Goal: Register for event/course

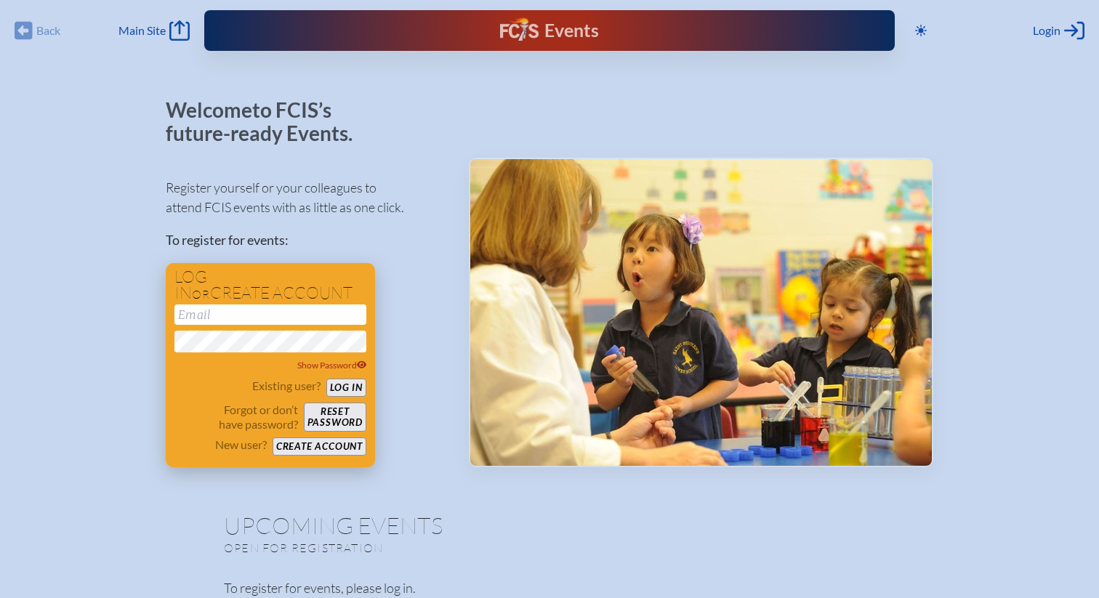
click at [270, 315] on input "email" at bounding box center [271, 315] width 192 height 20
click at [345, 388] on button "Log in" at bounding box center [346, 388] width 40 height 18
click at [266, 321] on input "jeshleman" at bounding box center [271, 315] width 192 height 20
click at [251, 316] on input "jeshleman" at bounding box center [271, 315] width 192 height 20
click at [326, 379] on button "Log in" at bounding box center [346, 388] width 40 height 18
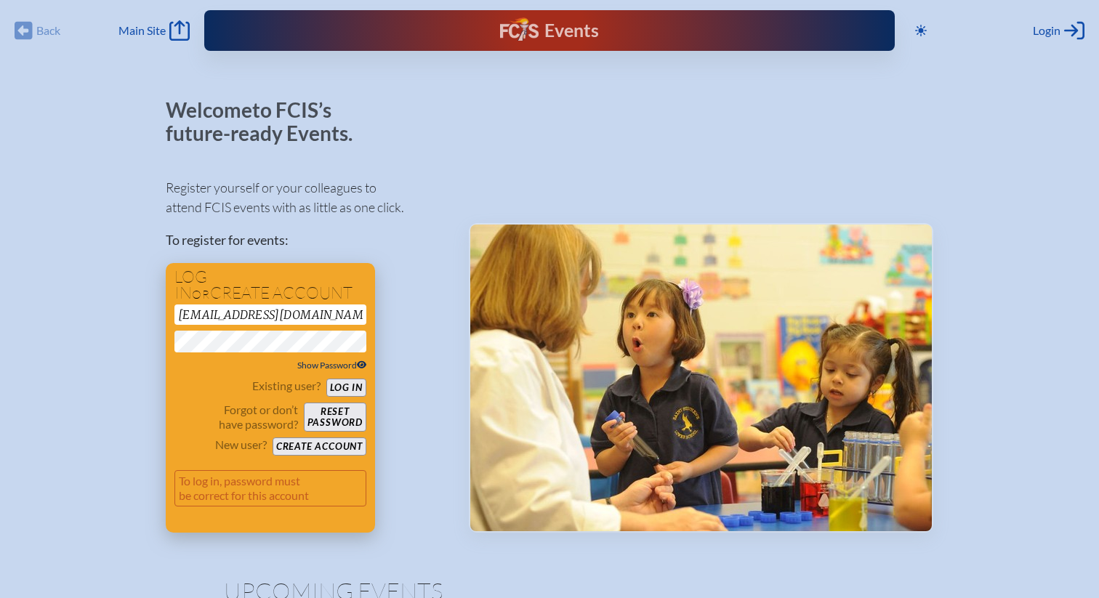
click at [361, 360] on span "Show Password" at bounding box center [332, 365] width 70 height 11
click at [345, 385] on button "Log in" at bounding box center [346, 388] width 40 height 18
click at [326, 379] on button "Log in" at bounding box center [346, 388] width 40 height 18
click at [329, 311] on input "[EMAIL_ADDRESS][DOMAIN_NAME]" at bounding box center [271, 315] width 192 height 20
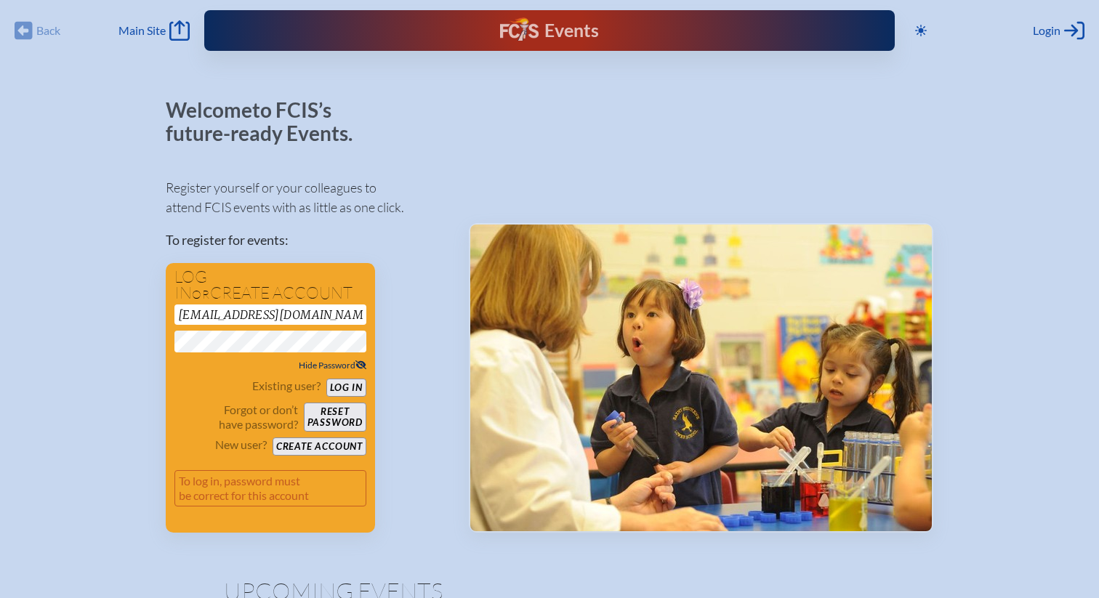
click at [329, 311] on input "[EMAIL_ADDRESS][DOMAIN_NAME]" at bounding box center [271, 315] width 192 height 20
click at [183, 386] on div "Existing user? Log in" at bounding box center [271, 388] width 192 height 18
click at [348, 392] on button "Log in" at bounding box center [346, 388] width 40 height 18
click at [252, 319] on input "jeshleman" at bounding box center [271, 315] width 192 height 20
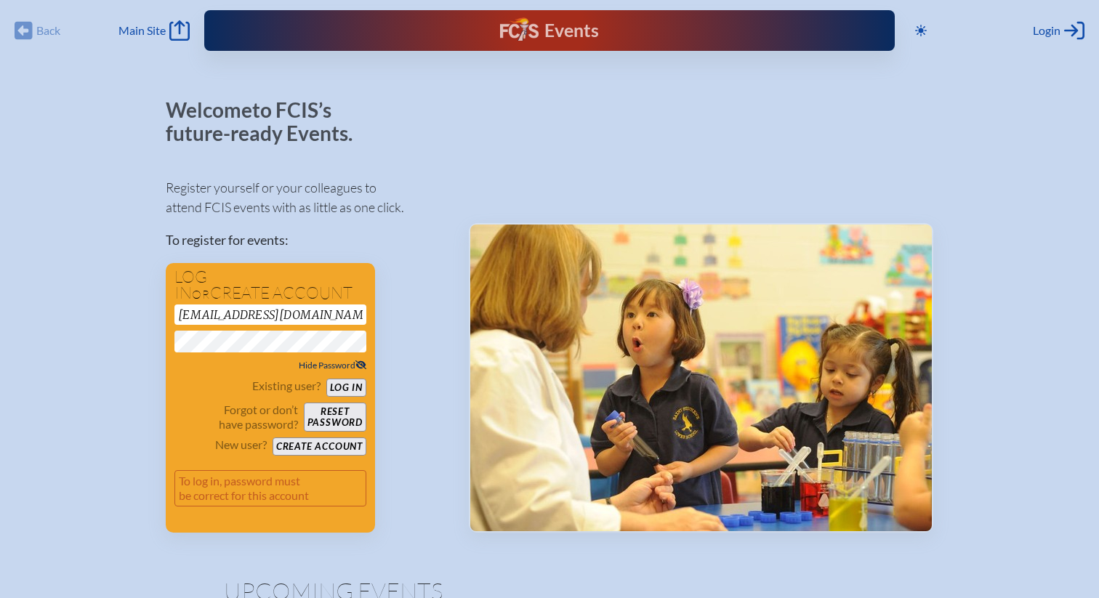
type input "[EMAIL_ADDRESS][DOMAIN_NAME]"
click at [348, 387] on button "Log in" at bounding box center [346, 388] width 40 height 18
click at [336, 413] on button "Reset password" at bounding box center [335, 417] width 63 height 29
click at [333, 416] on button "Reset password" at bounding box center [335, 417] width 63 height 29
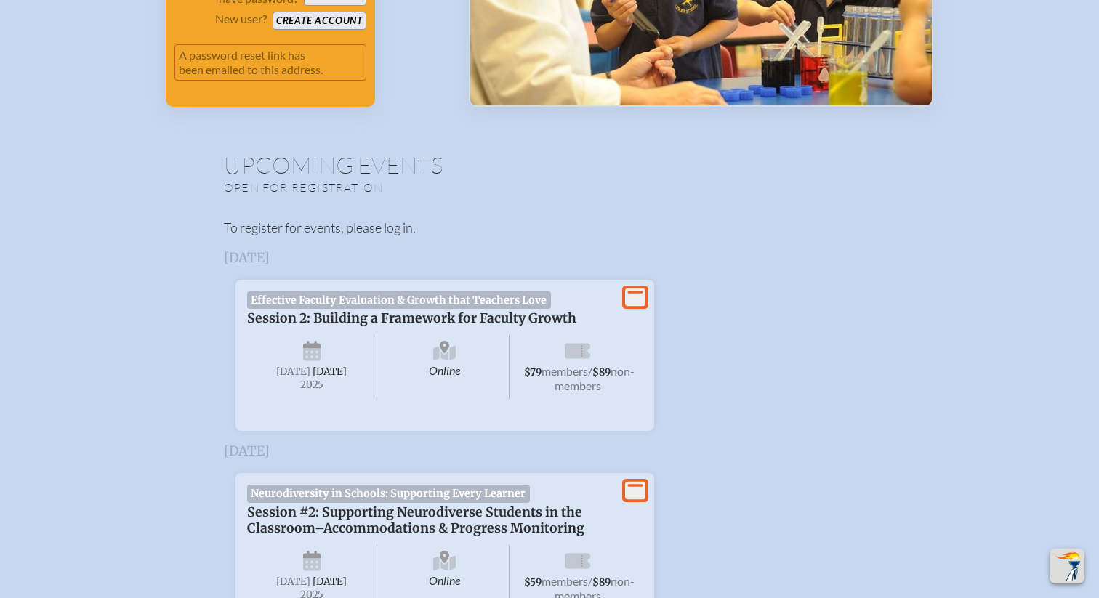
scroll to position [428, 0]
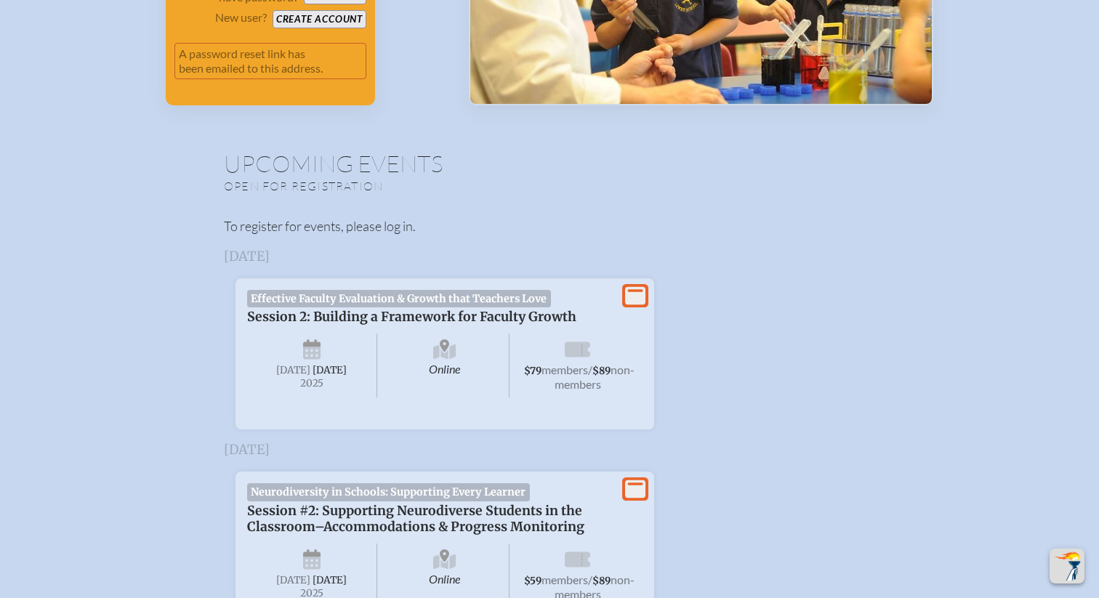
click at [638, 294] on icon at bounding box center [635, 296] width 20 height 18
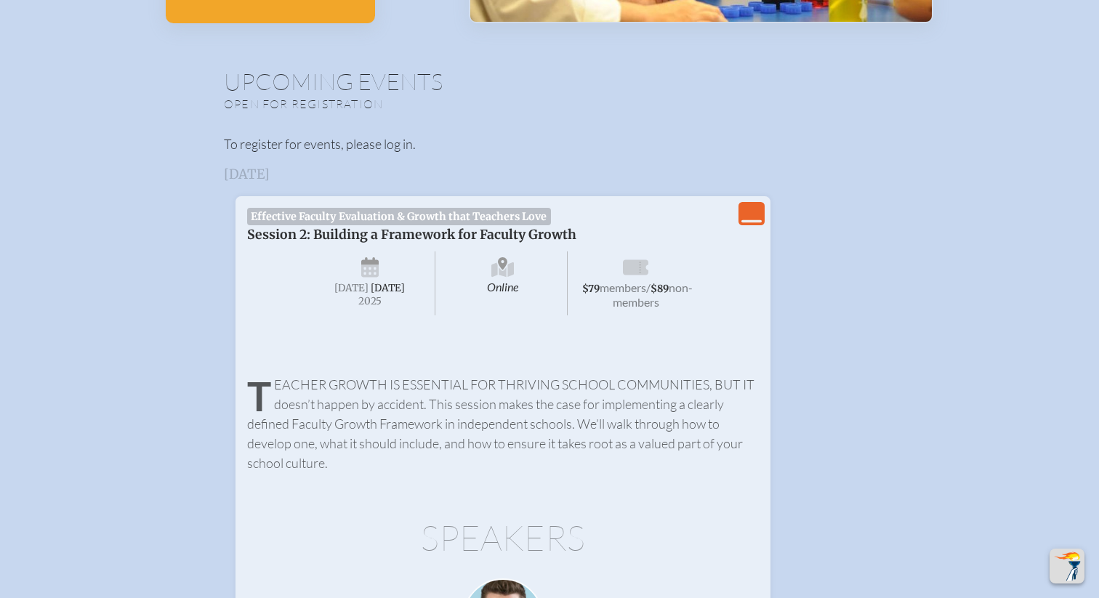
scroll to position [430, 0]
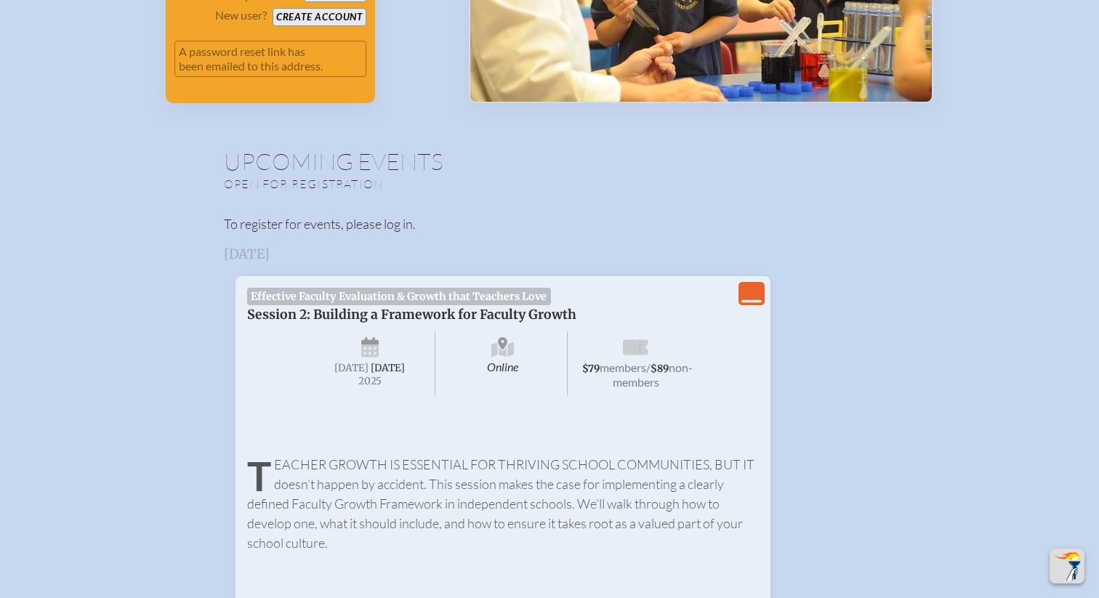
click at [521, 453] on div "Teacher growth is essential for thriving school communities, but it doesn’t hap…" at bounding box center [503, 497] width 512 height 111
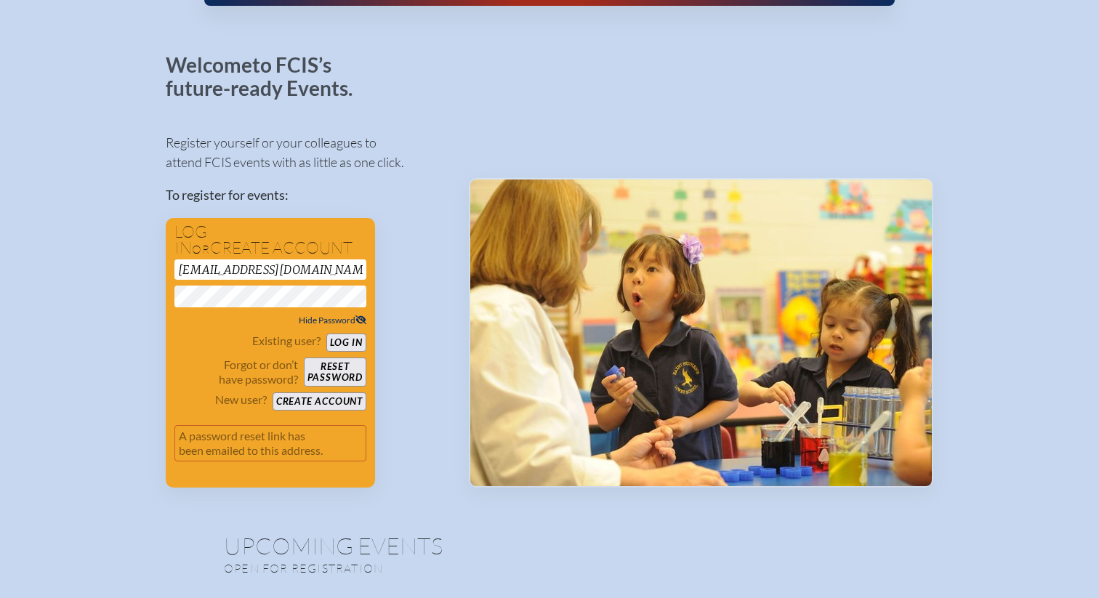
scroll to position [0, 0]
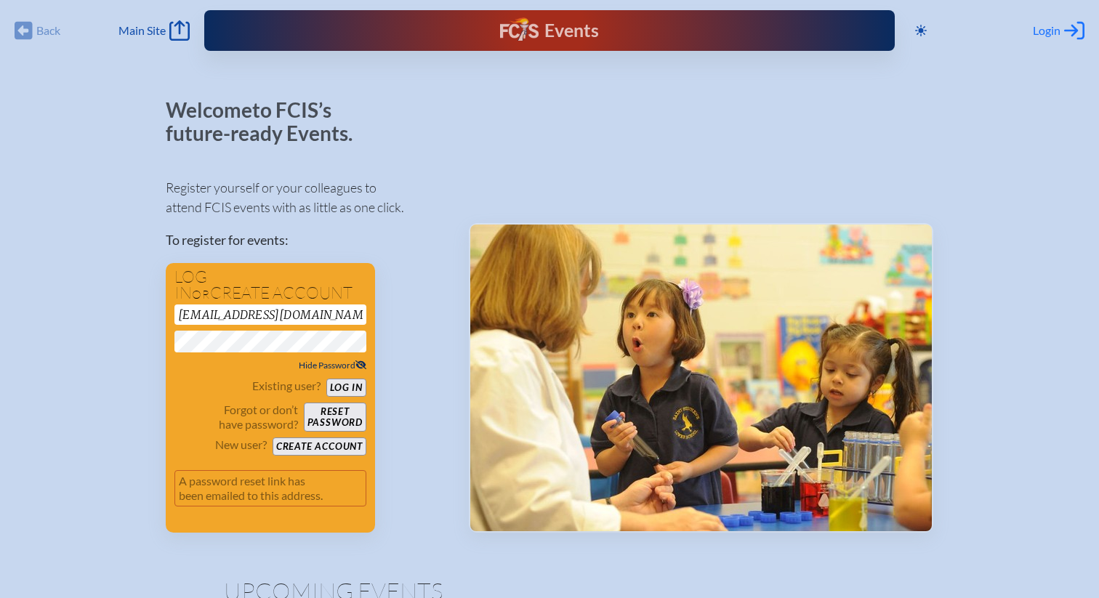
click at [1064, 27] on icon "Log in or Create Account" at bounding box center [1074, 30] width 20 height 20
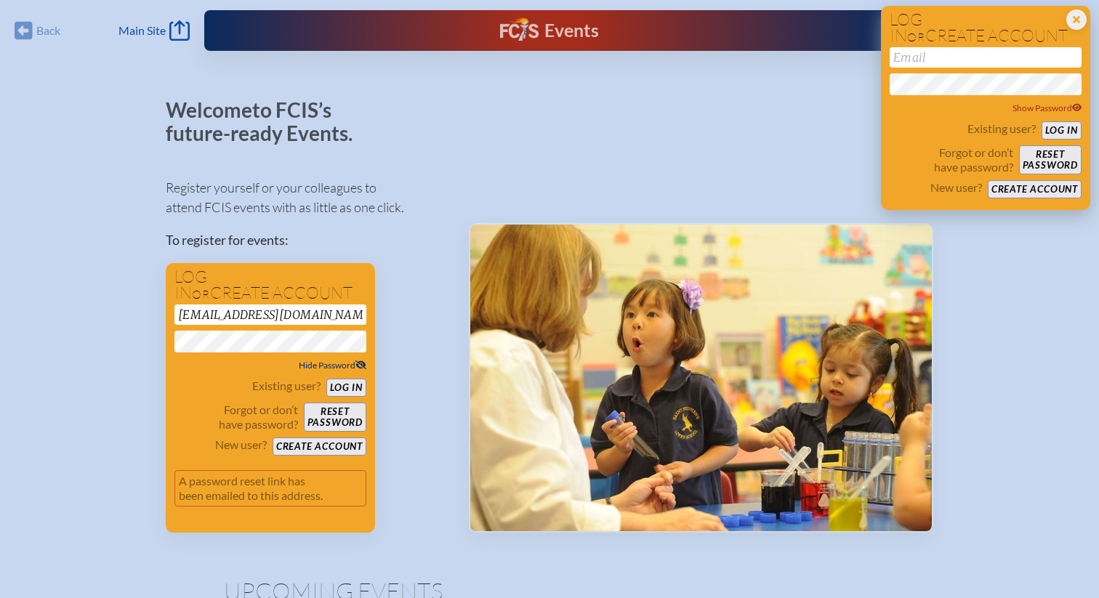
click at [991, 58] on input "email" at bounding box center [986, 57] width 192 height 20
type input "[EMAIL_ADDRESS][DOMAIN_NAME]"
click at [906, 124] on div "Existing user? Log in" at bounding box center [986, 130] width 192 height 18
click at [1062, 130] on button "Log in" at bounding box center [1062, 130] width 40 height 18
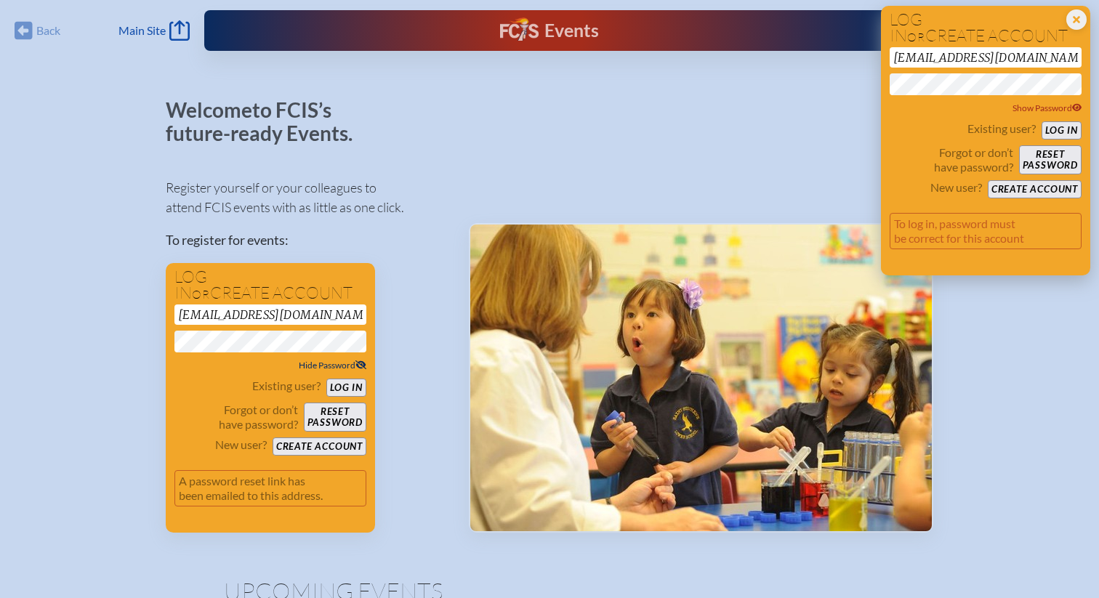
click at [1049, 159] on button "Reset password" at bounding box center [1050, 159] width 63 height 29
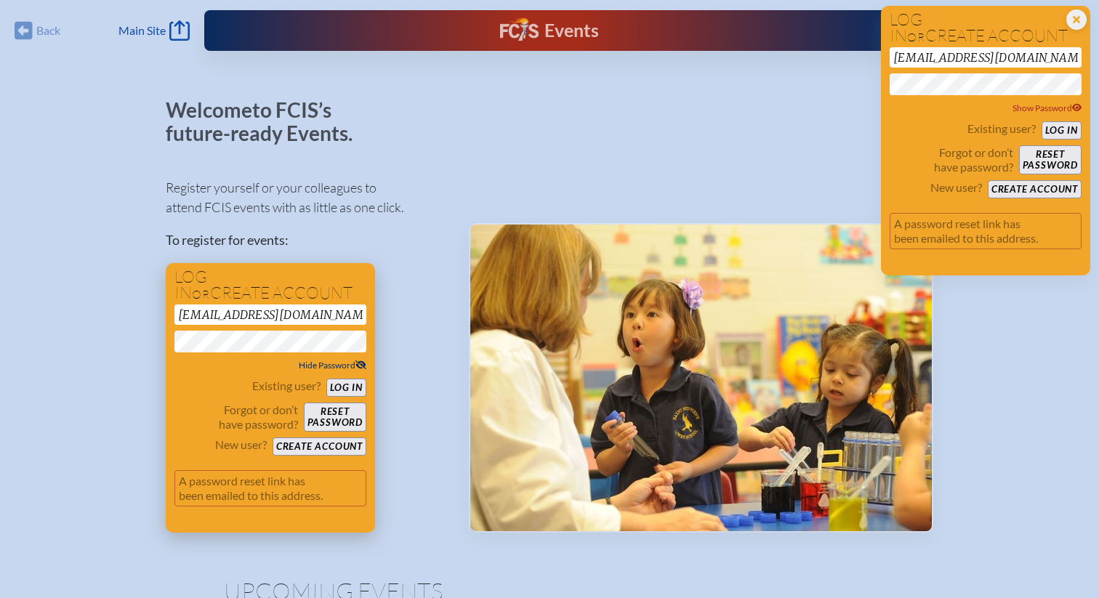
click at [348, 389] on button "Log in" at bounding box center [346, 388] width 40 height 18
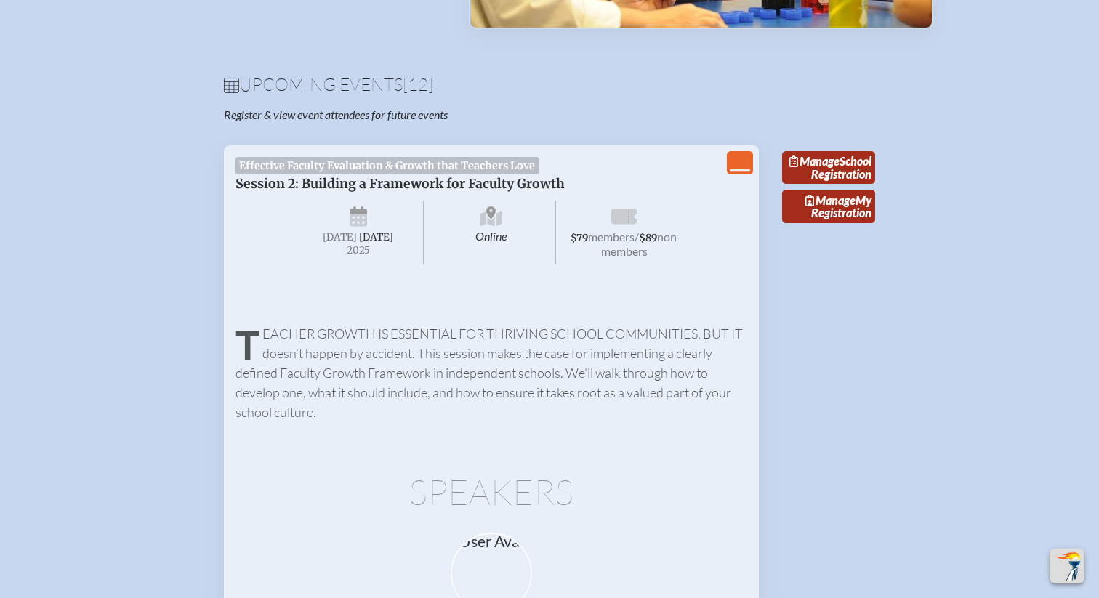
scroll to position [420, 0]
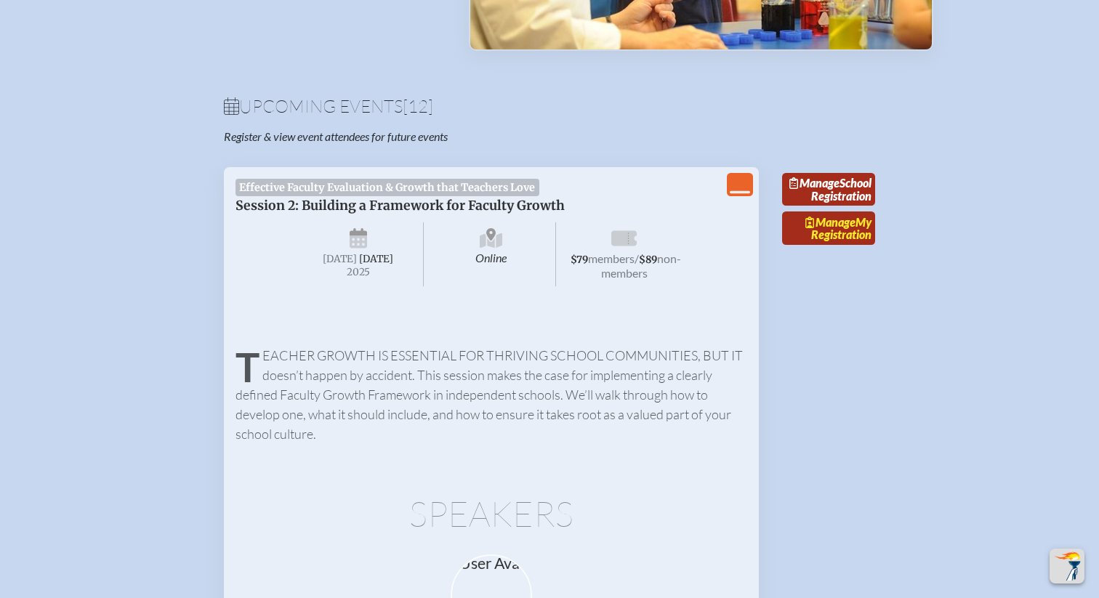
click at [828, 245] on link "Manage My Registration" at bounding box center [828, 228] width 93 height 33
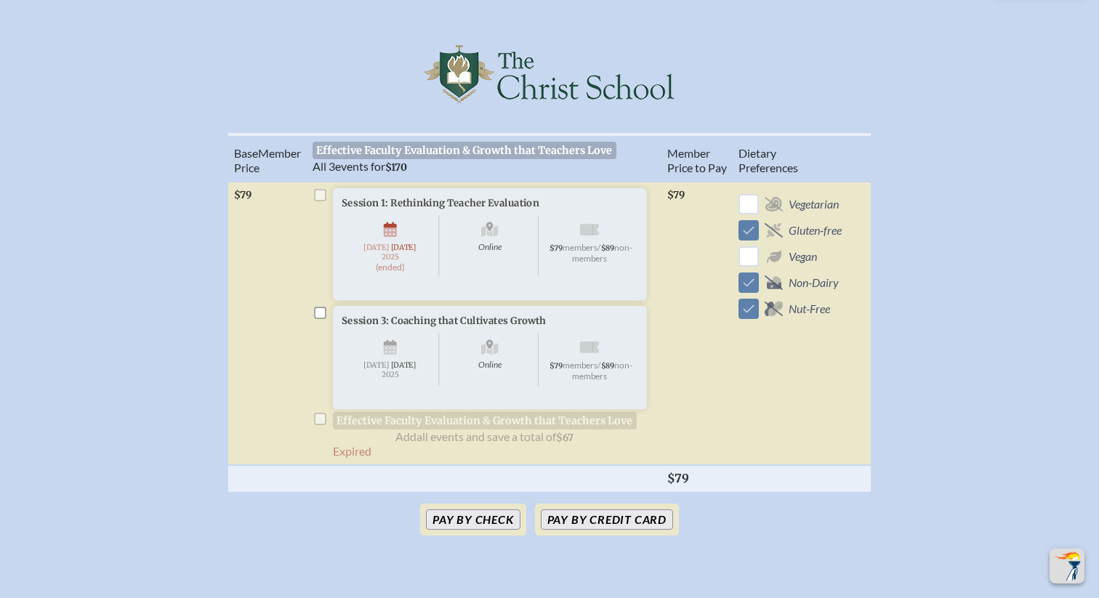
scroll to position [418, 0]
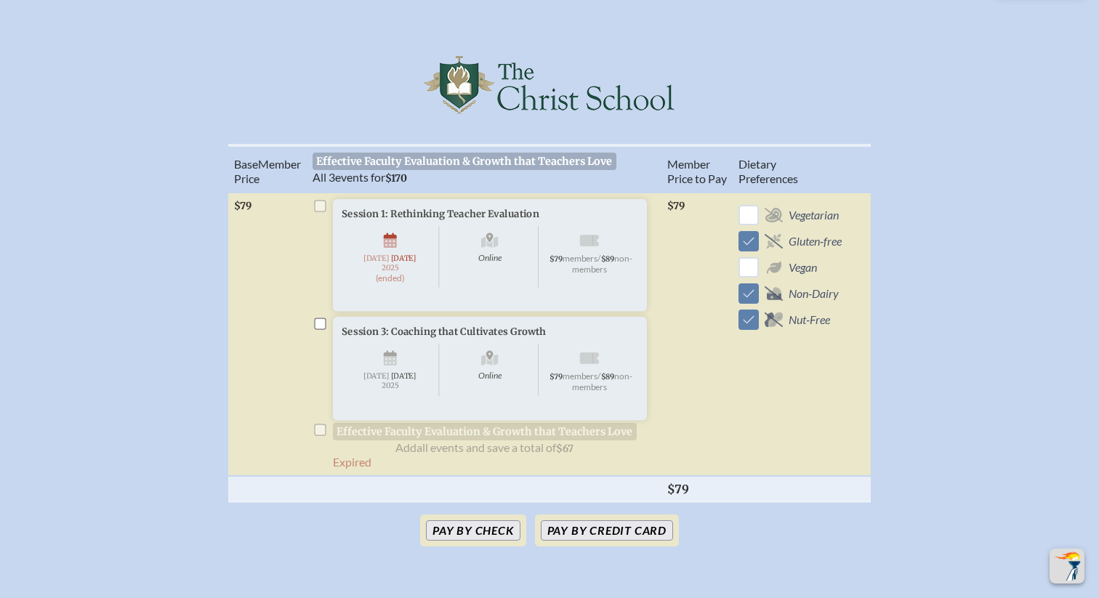
click at [491, 260] on span "Online" at bounding box center [489, 256] width 97 height 61
click at [612, 541] on button "Pay by Credit Card" at bounding box center [607, 531] width 132 height 20
